Goal: Task Accomplishment & Management: Use online tool/utility

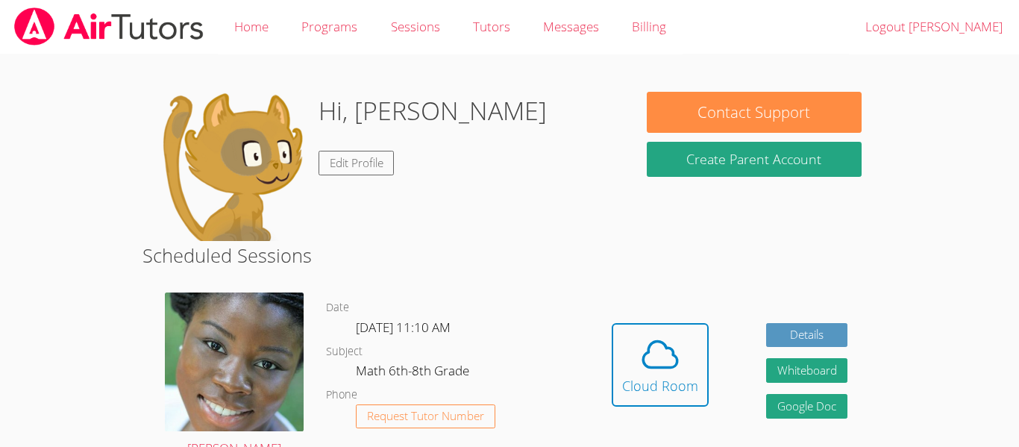
click at [501, 263] on h2 "Scheduled Sessions" at bounding box center [510, 255] width 734 height 28
click at [690, 352] on span at bounding box center [660, 355] width 76 height 42
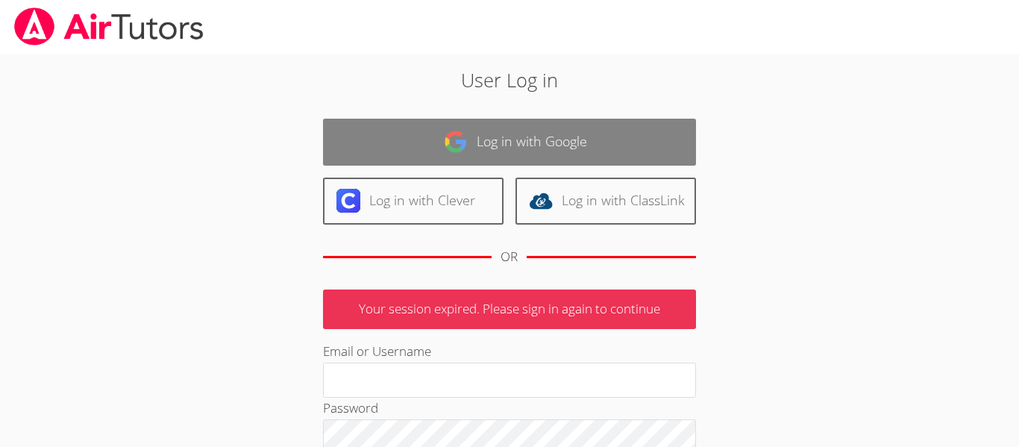
click at [570, 125] on link "Log in with Google" at bounding box center [509, 142] width 373 height 47
click at [564, 144] on link "Log in with Google" at bounding box center [509, 142] width 373 height 47
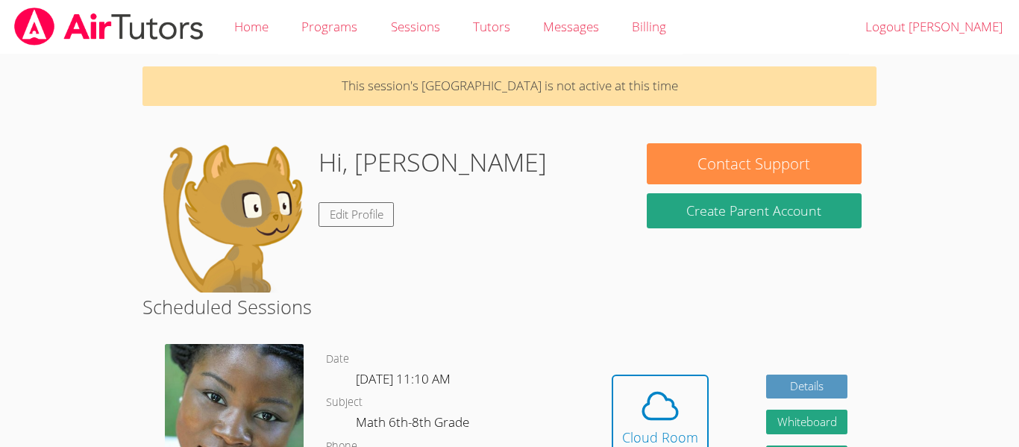
click at [564, 144] on div "Hi, Andrea Edit Profile" at bounding box center [387, 217] width 460 height 149
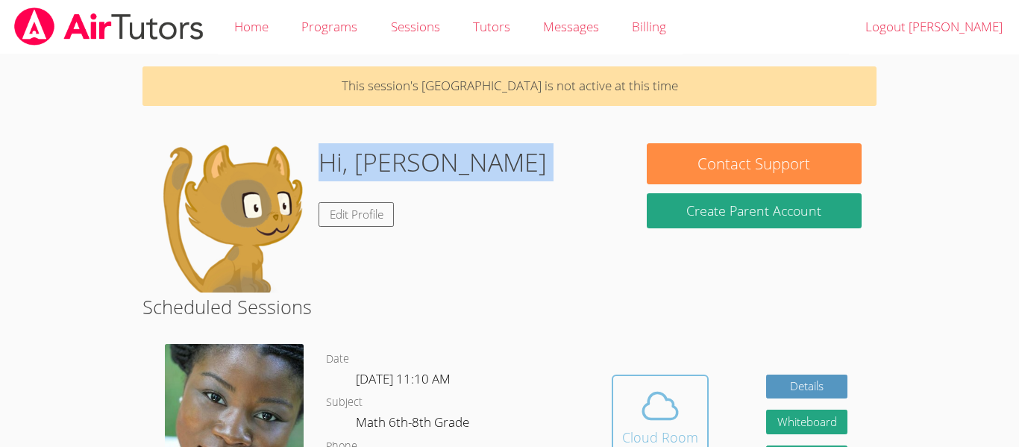
click at [667, 443] on div "Cloud Room" at bounding box center [660, 437] width 76 height 21
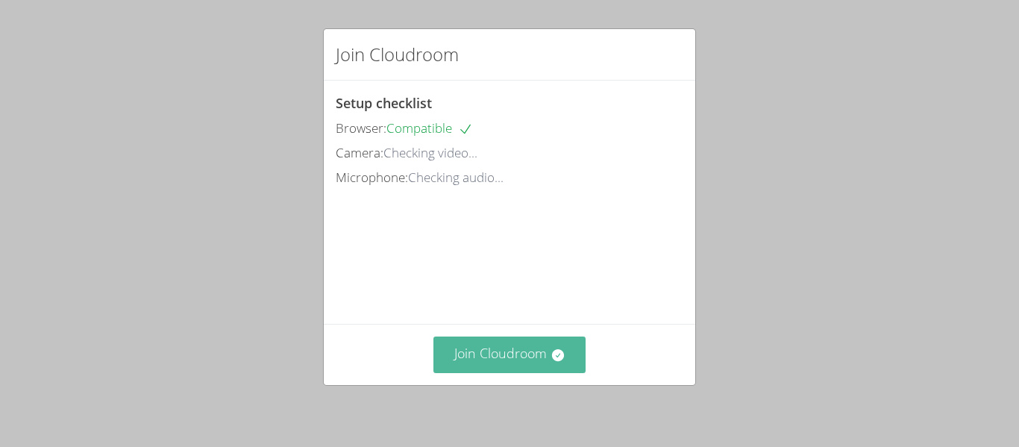
click at [519, 361] on button "Join Cloudroom" at bounding box center [510, 355] width 153 height 37
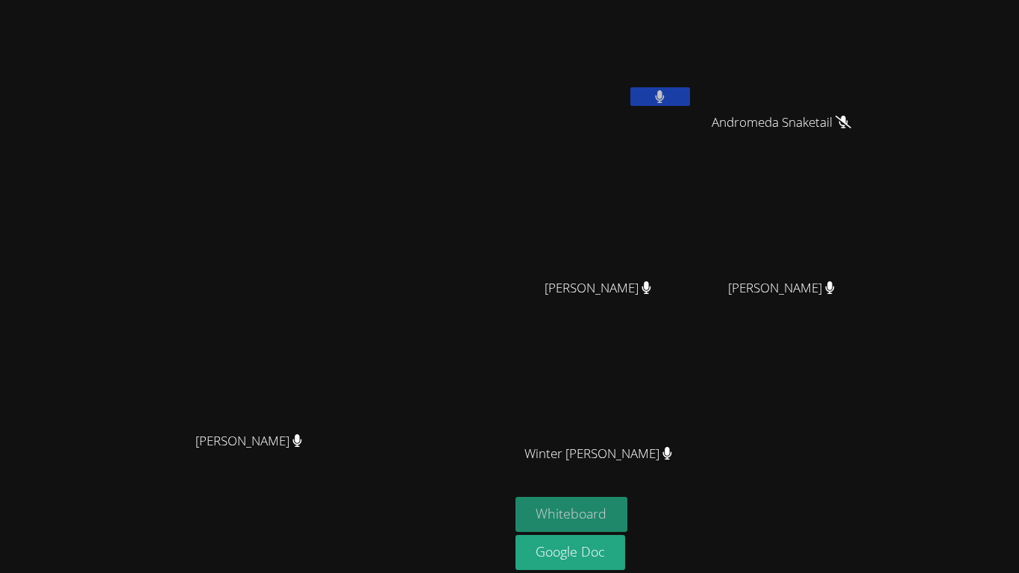
click at [628, 446] on button "Whiteboard" at bounding box center [572, 514] width 113 height 35
click at [366, 393] on video at bounding box center [255, 285] width 224 height 280
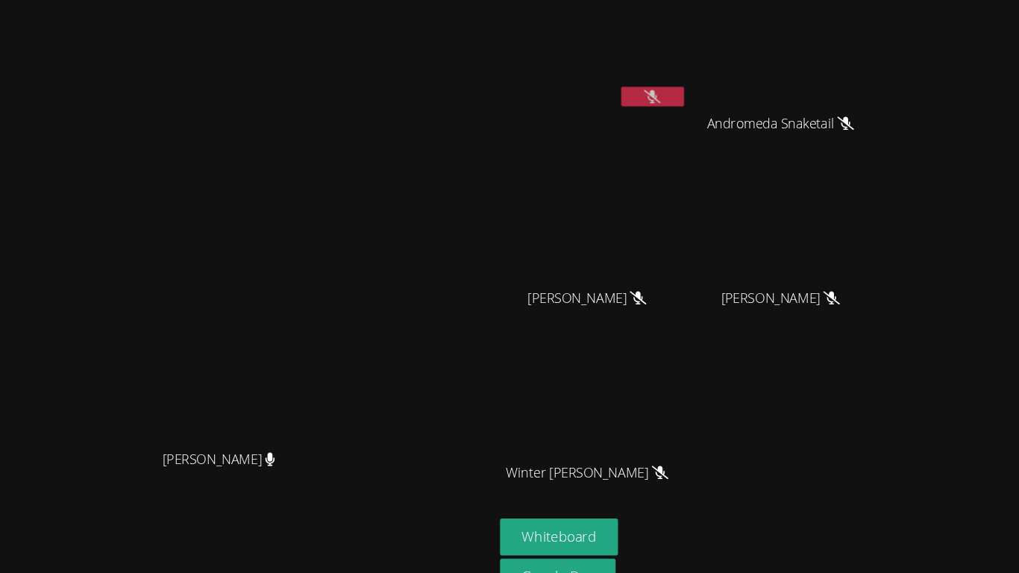
click at [877, 416] on div "Andrea Griego Andromeda Snaketail Andromeda Snaketail Jeremiah Cosby Jeremiah C…" at bounding box center [696, 251] width 361 height 491
click at [690, 107] on div at bounding box center [661, 98] width 60 height 22
click at [693, 84] on video at bounding box center [605, 56] width 178 height 100
click at [690, 89] on button at bounding box center [661, 96] width 60 height 19
click at [690, 87] on button at bounding box center [661, 96] width 60 height 19
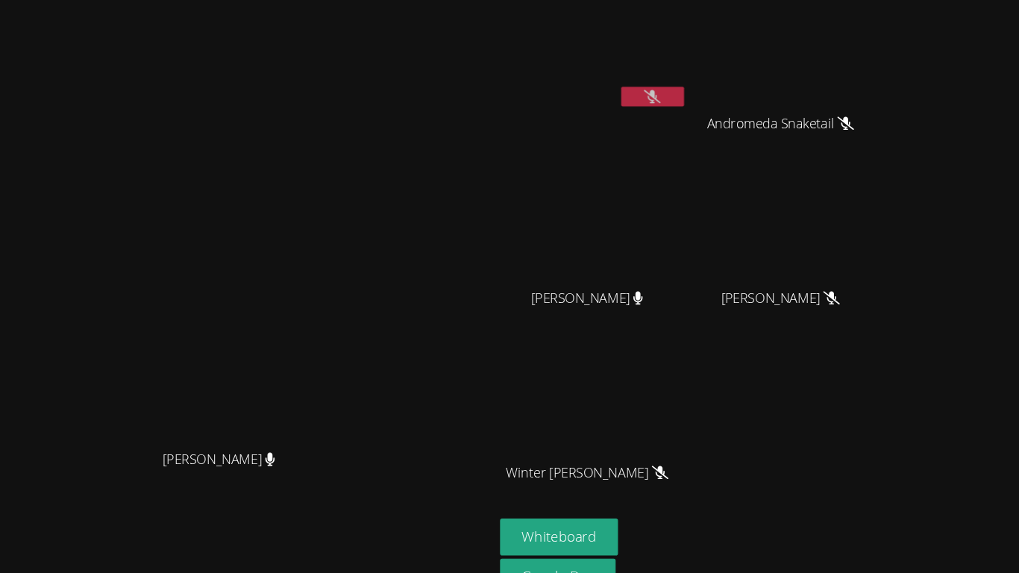
click at [690, 87] on button at bounding box center [661, 96] width 60 height 19
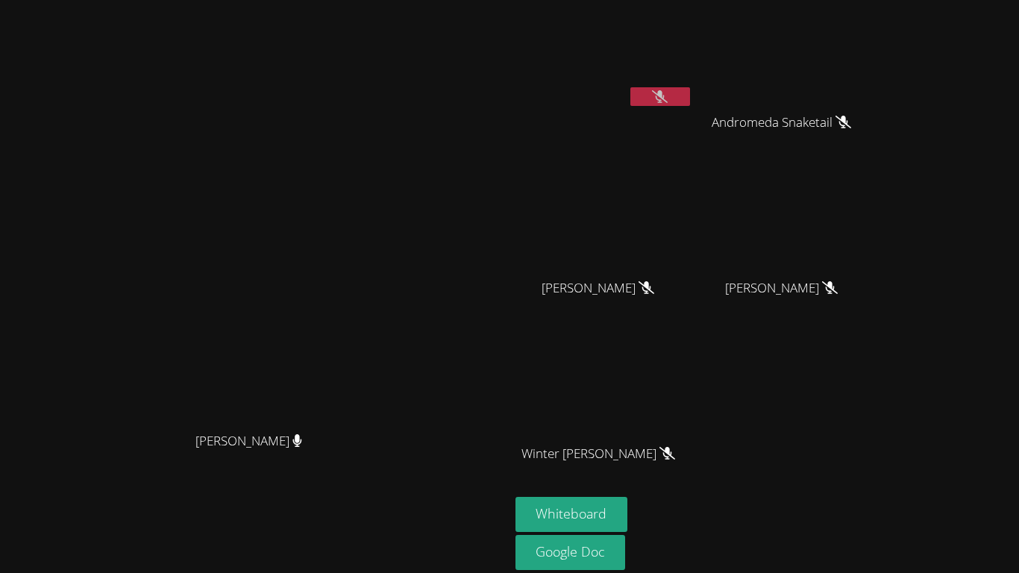
click at [690, 89] on button at bounding box center [661, 96] width 60 height 19
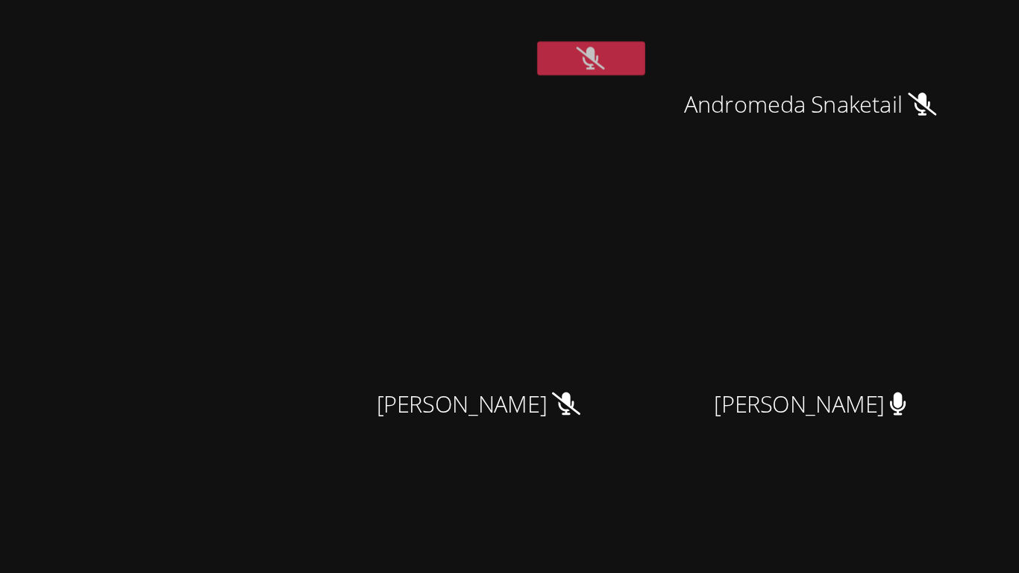
click at [693, 144] on div "Andrea Griego" at bounding box center [605, 86] width 178 height 160
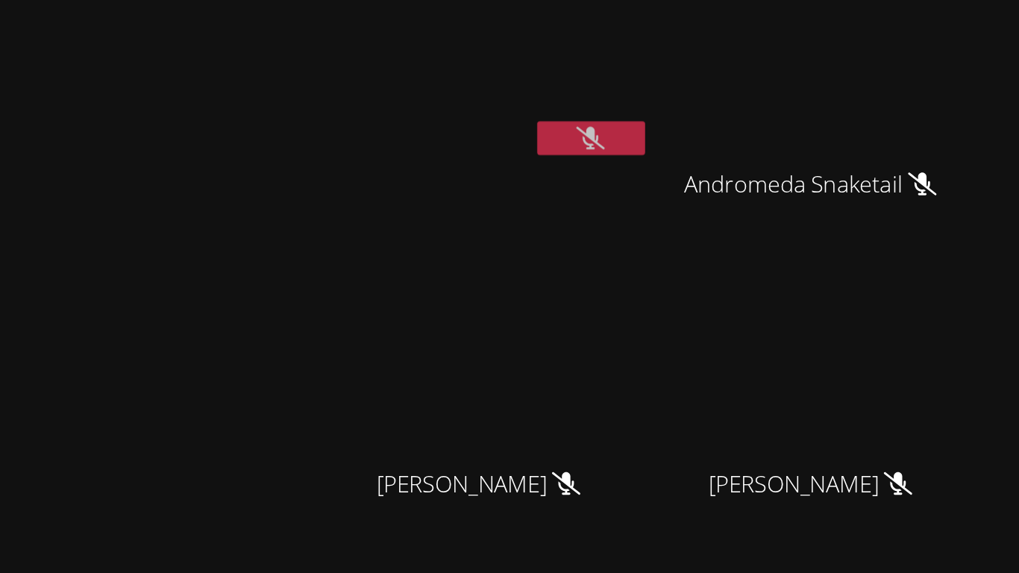
scroll to position [1, 0]
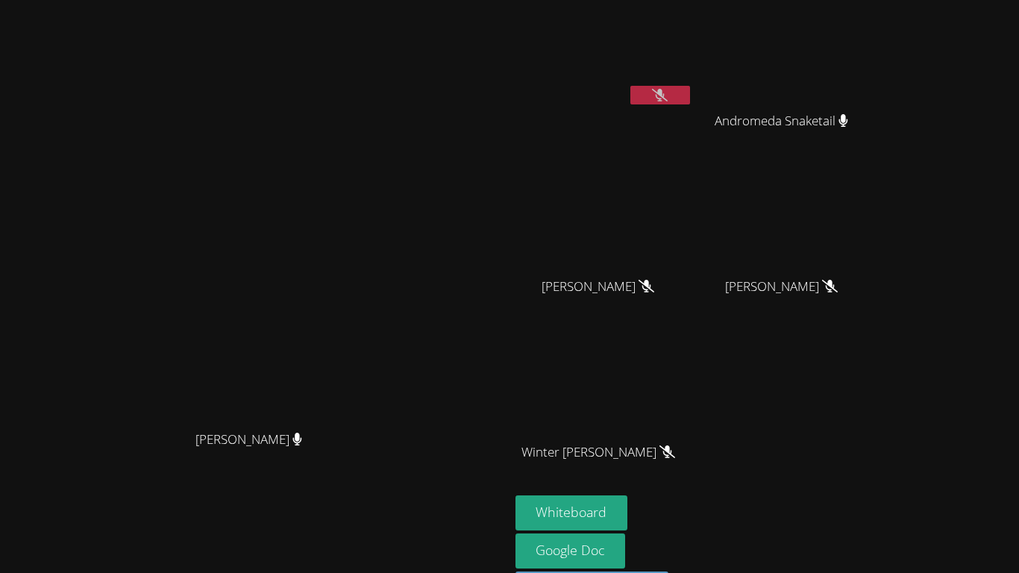
click at [668, 97] on icon at bounding box center [660, 95] width 16 height 13
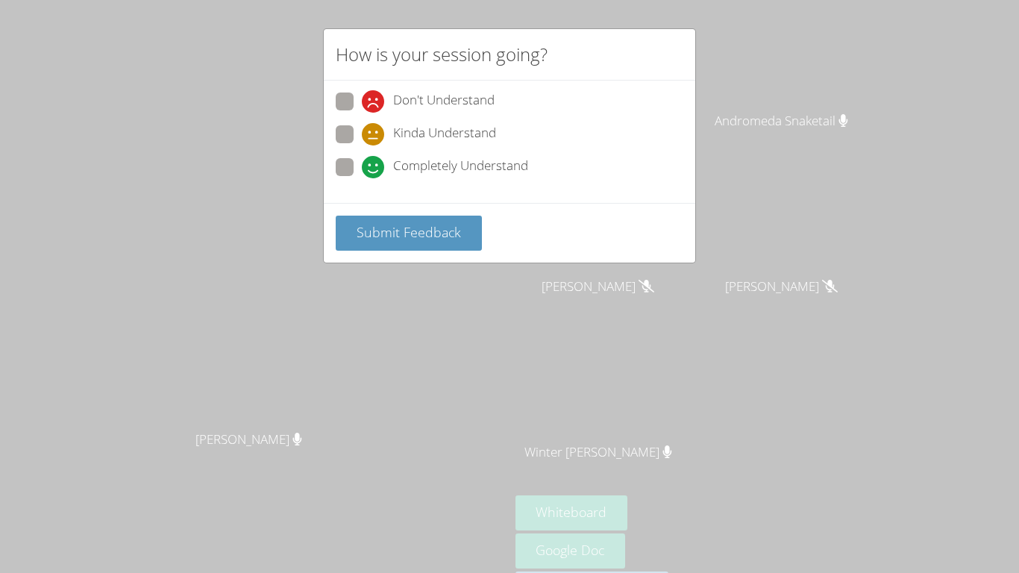
click at [353, 158] on label "Completely Understand" at bounding box center [432, 168] width 193 height 20
click at [362, 158] on input "Completely Understand" at bounding box center [368, 164] width 13 height 13
radio input "true"
click at [397, 223] on span "Submit Feedback" at bounding box center [409, 232] width 104 height 18
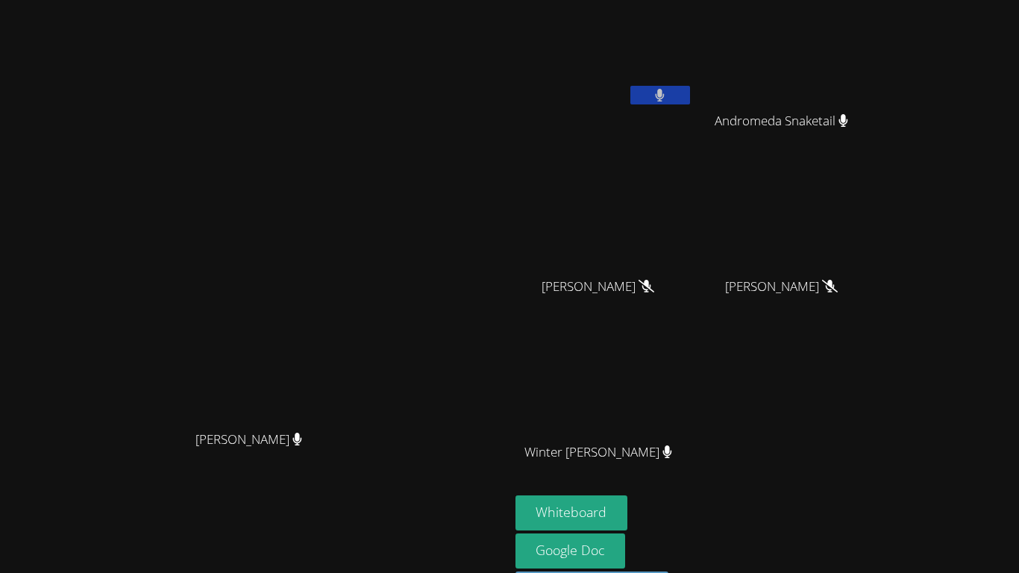
click at [690, 99] on button at bounding box center [661, 95] width 60 height 19
click at [366, 423] on video at bounding box center [255, 283] width 224 height 280
click at [668, 101] on icon at bounding box center [660, 95] width 16 height 13
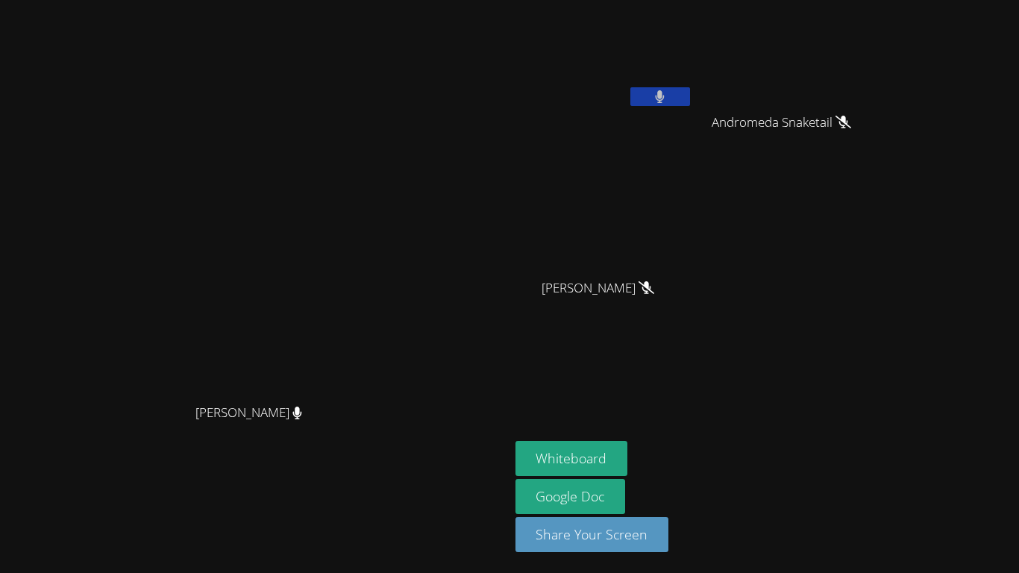
scroll to position [0, 0]
